Goal: Information Seeking & Learning: Understand process/instructions

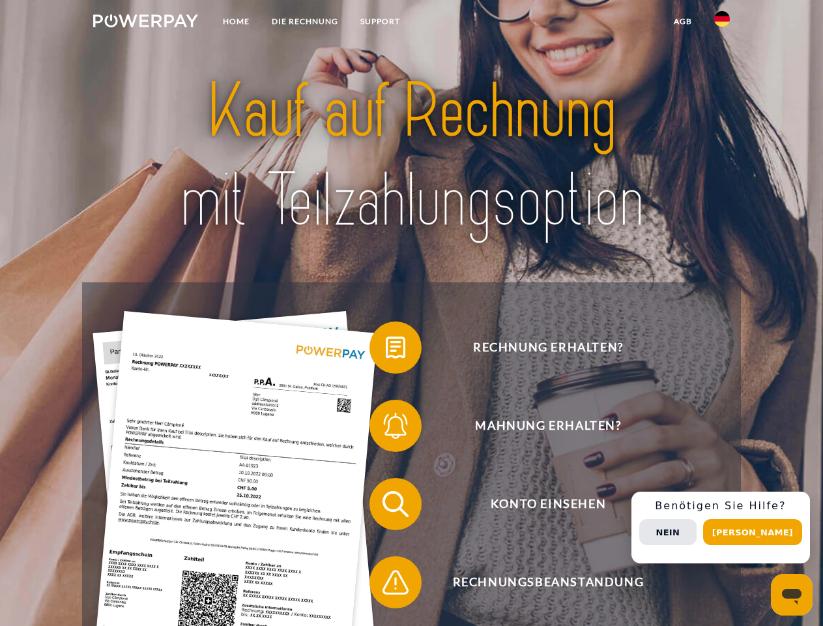
click at [145, 23] on img at bounding box center [145, 20] width 105 height 13
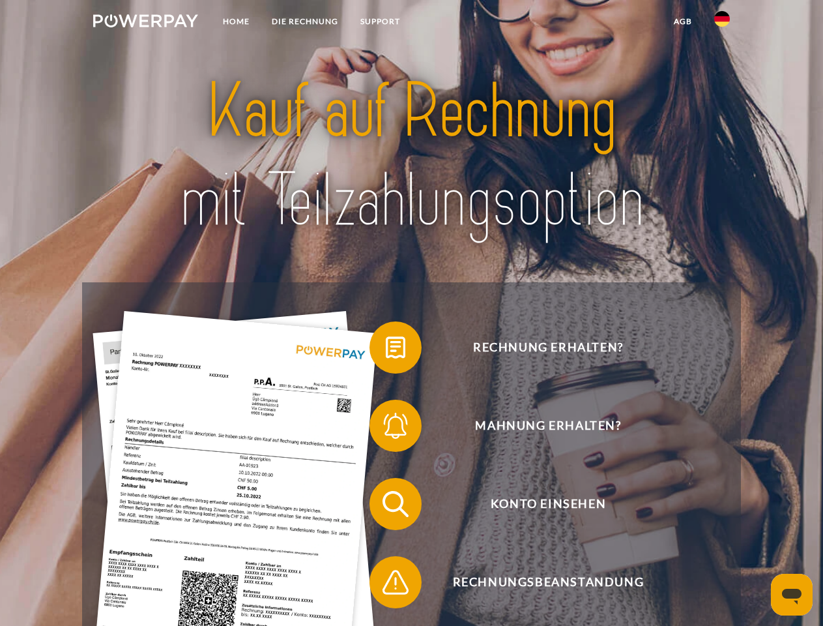
click at [722, 23] on img at bounding box center [722, 19] width 16 height 16
click at [682, 22] on link "agb" at bounding box center [683, 21] width 40 height 23
click at [386, 350] on span at bounding box center [375, 347] width 65 height 65
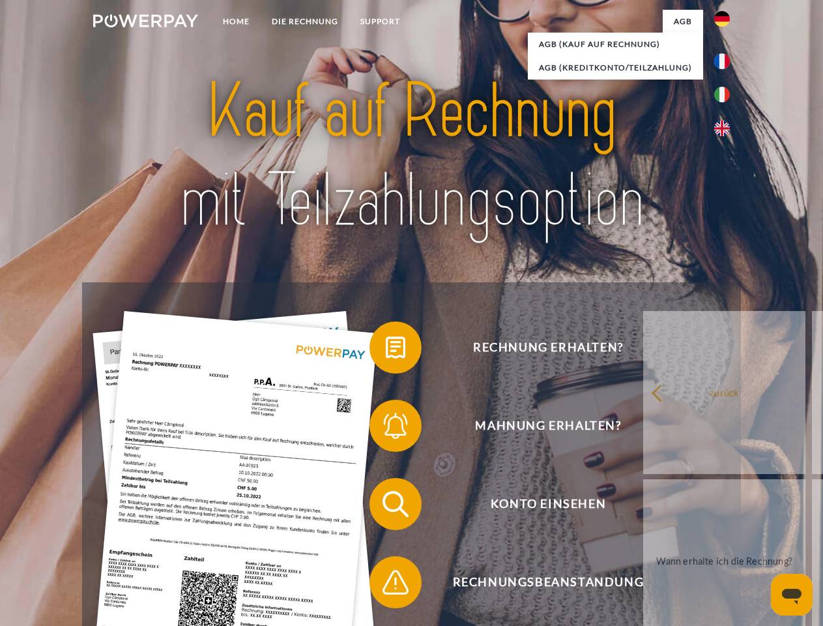
click at [386, 428] on span at bounding box center [375, 425] width 65 height 65
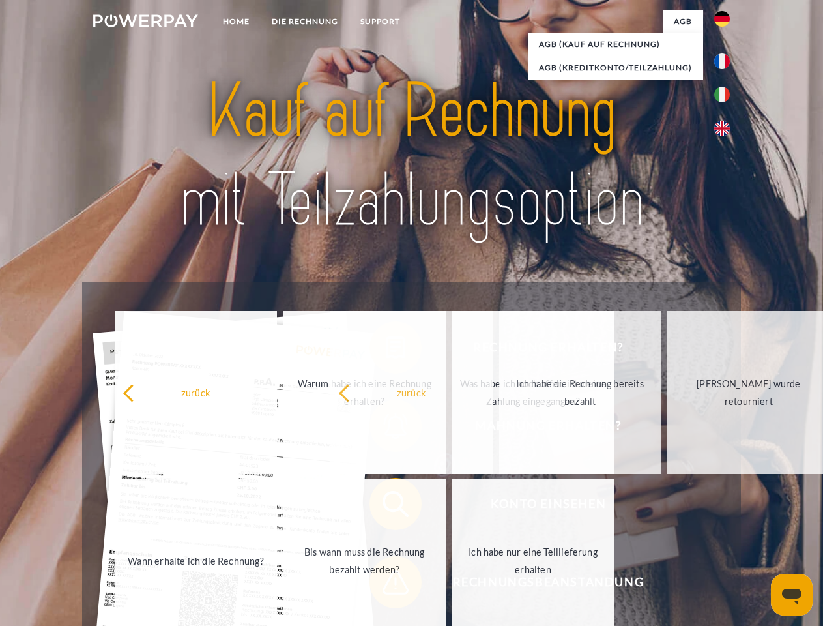
click at [386, 585] on span at bounding box center [375, 581] width 65 height 65
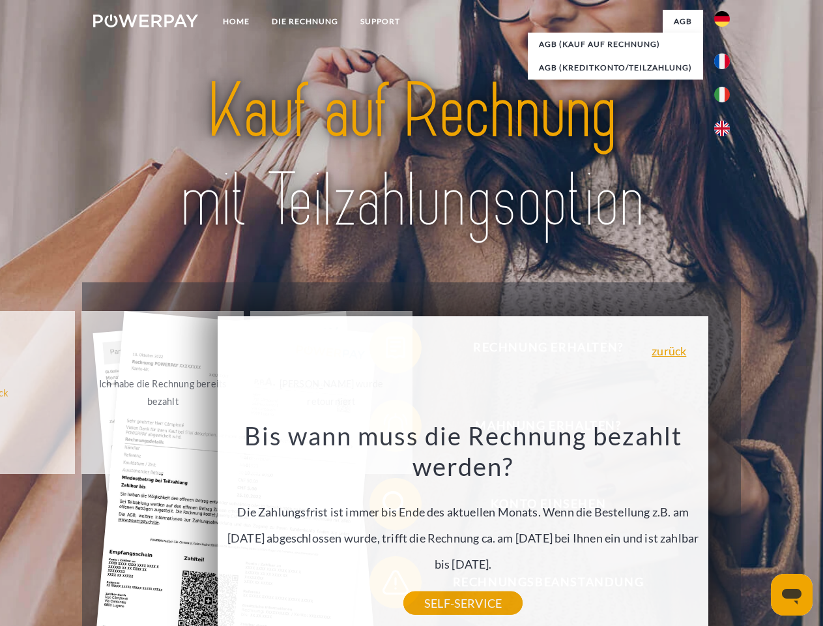
click at [725, 527] on div "Rechnung erhalten? Mahnung erhalten? Konto einsehen" at bounding box center [411, 542] width 658 height 521
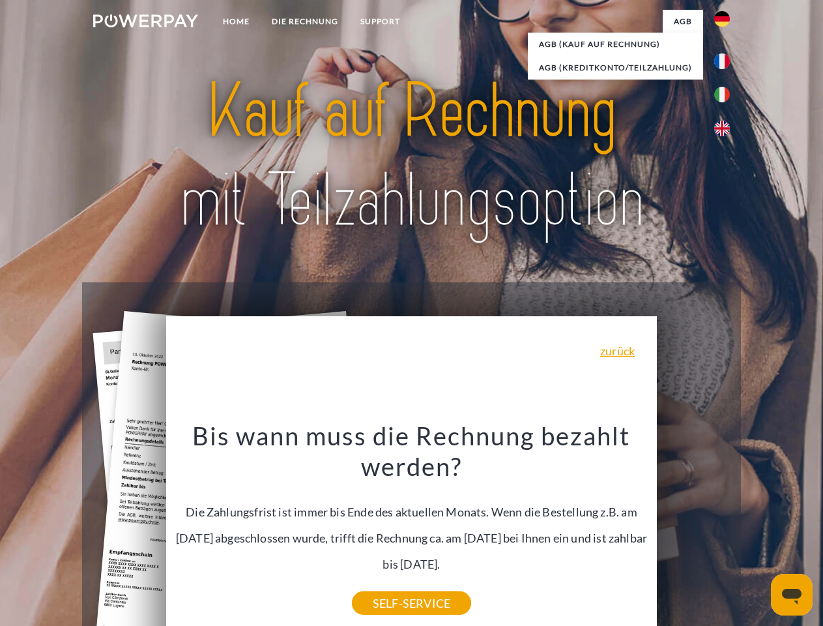
click at [694, 530] on span "Konto einsehen" at bounding box center [547, 504] width 319 height 52
click at [757, 532] on header "Home DIE RECHNUNG SUPPORT" at bounding box center [411, 450] width 823 height 900
